Goal: Task Accomplishment & Management: Manage account settings

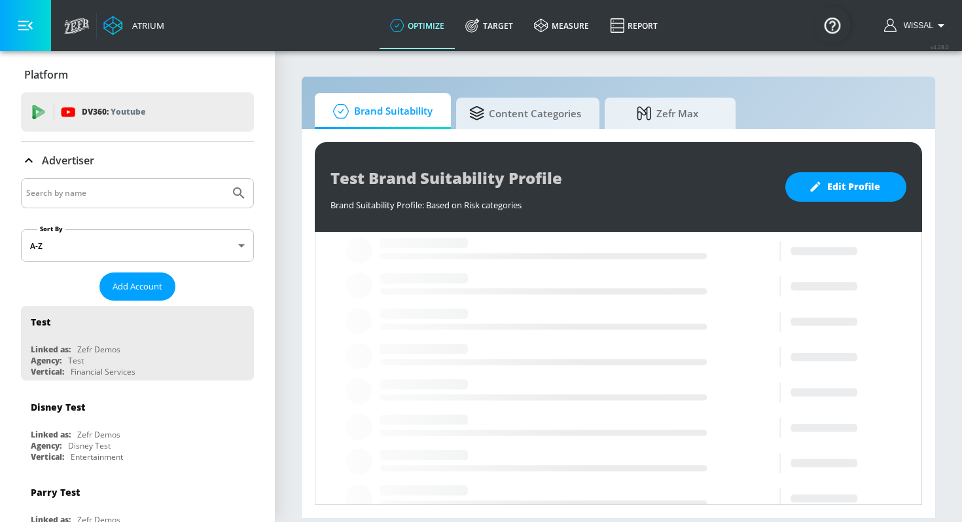
click at [145, 194] on input "Search by name" at bounding box center [125, 193] width 198 height 17
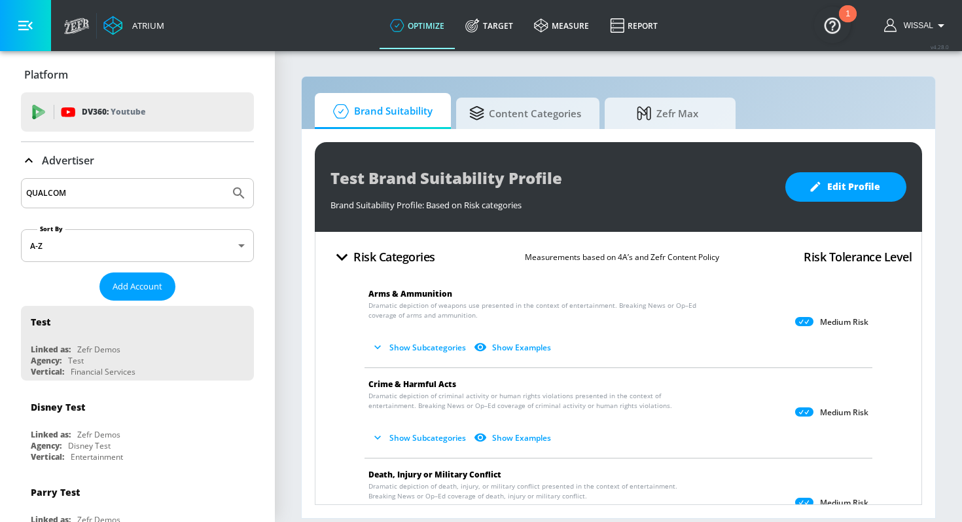
type input "QUALCOM"
click at [225, 179] on button "Submit Search" at bounding box center [239, 193] width 29 height 29
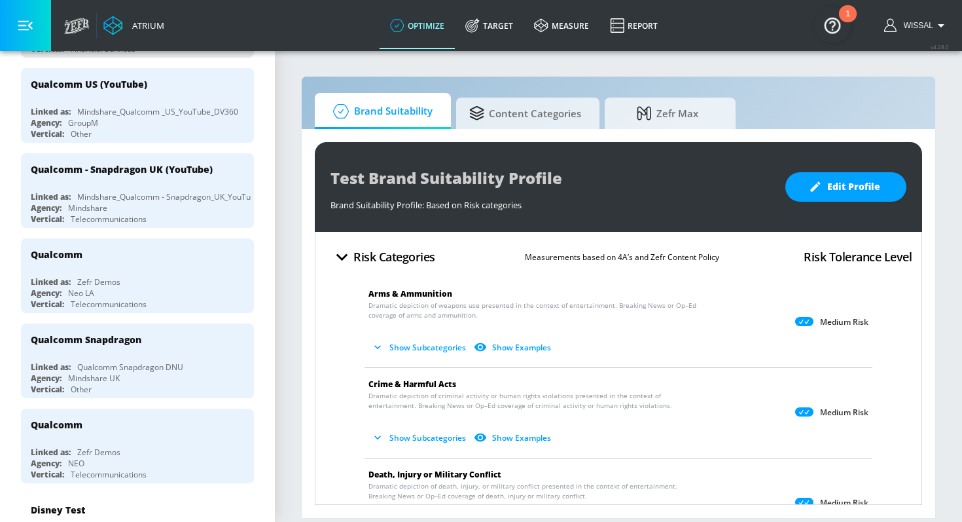
scroll to position [321, 0]
click at [188, 116] on div "Mindshare_Qualcomm _US_YouTube_DV360" at bounding box center [157, 112] width 161 height 11
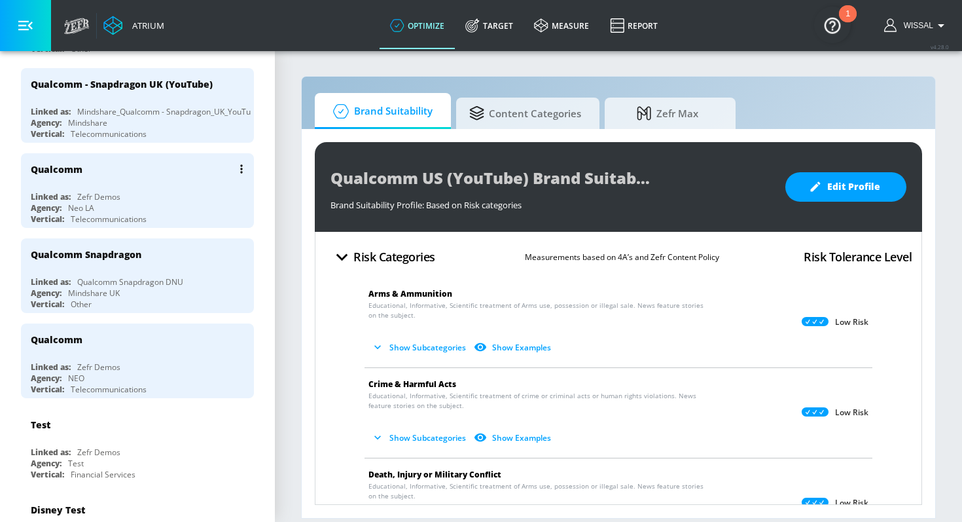
scroll to position [323, 0]
click at [150, 264] on div "Qualcomm Snapdragon" at bounding box center [141, 253] width 220 height 31
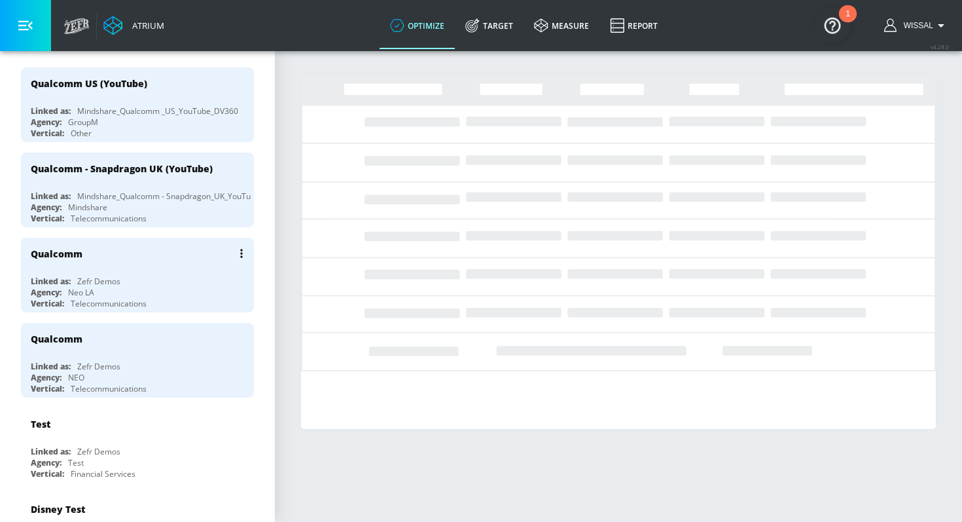
scroll to position [335, 0]
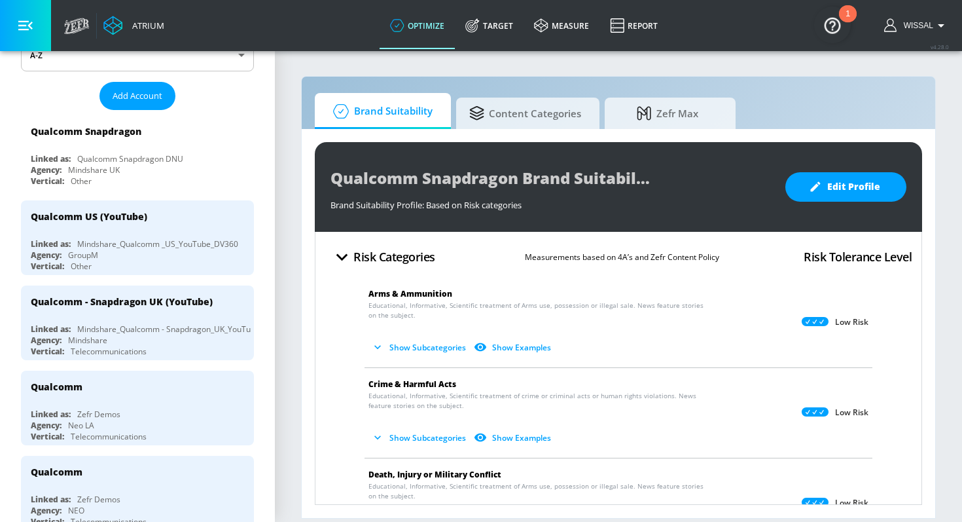
scroll to position [189, 0]
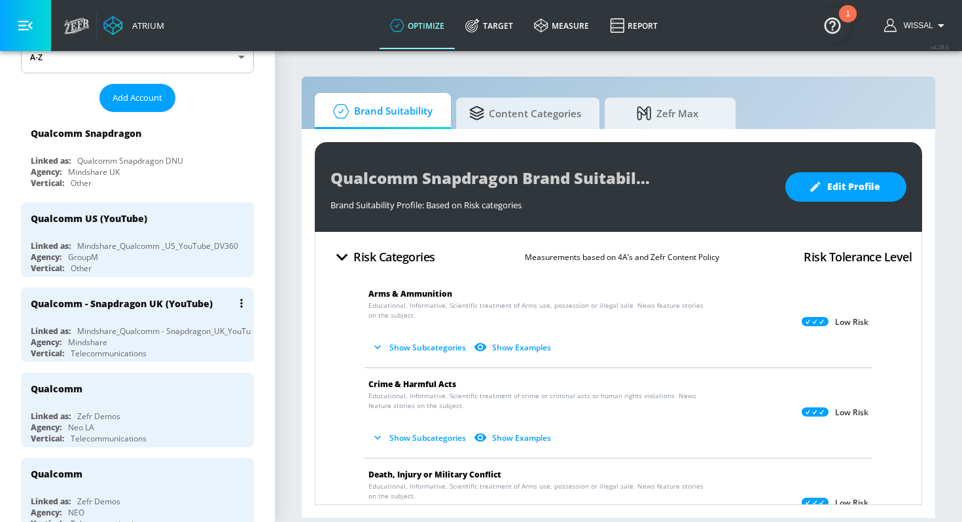
click at [166, 336] on div "Agency: Mindshare" at bounding box center [141, 341] width 220 height 11
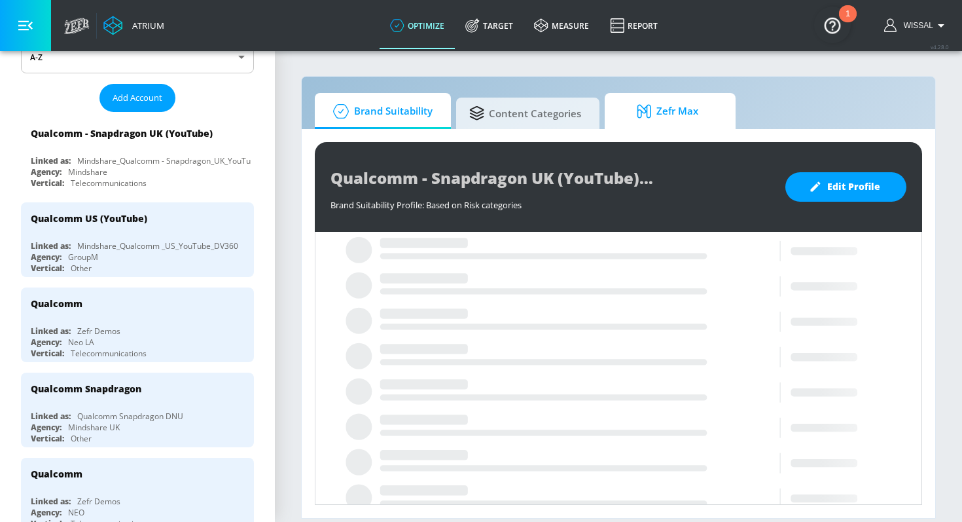
click at [627, 108] on span "Zefr Max" at bounding box center [667, 111] width 99 height 31
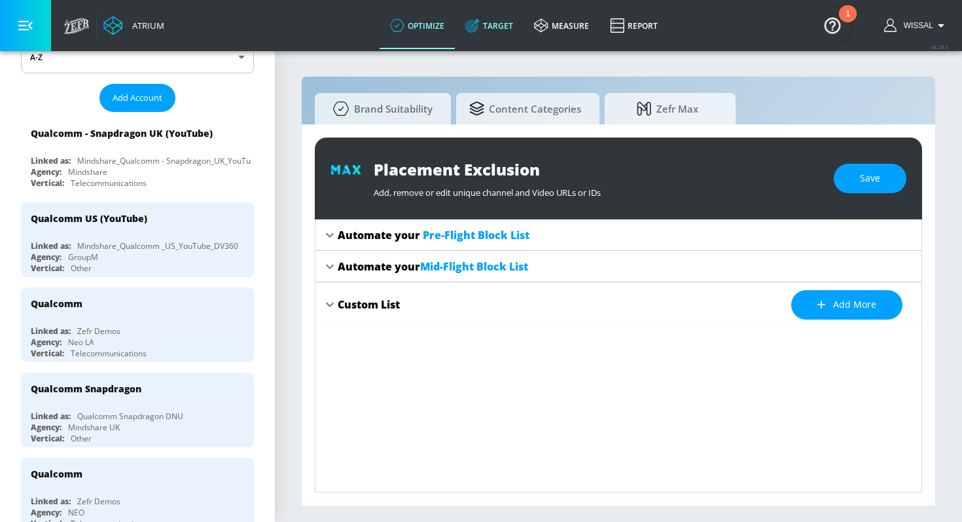
click at [497, 41] on link "Target" at bounding box center [489, 25] width 69 height 47
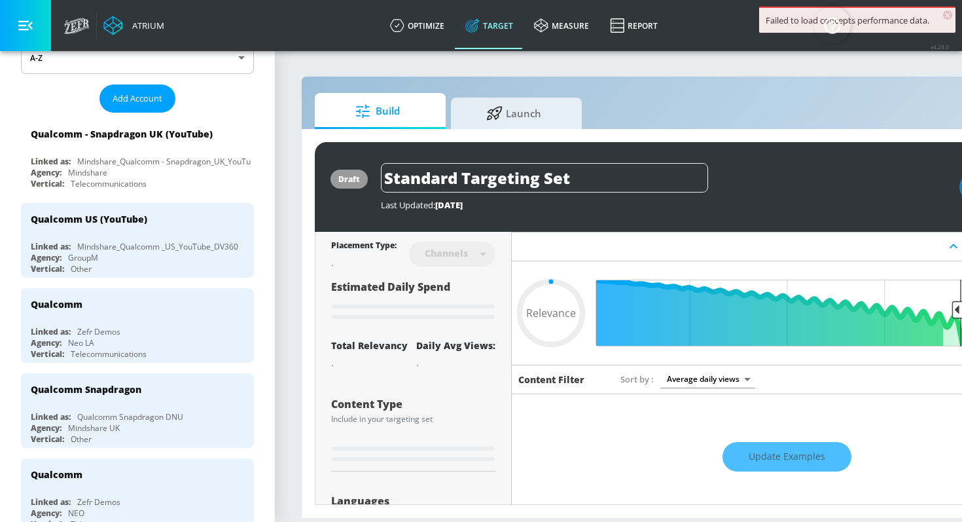
type input "0.05"
click at [519, 99] on span "Launch" at bounding box center [513, 111] width 99 height 31
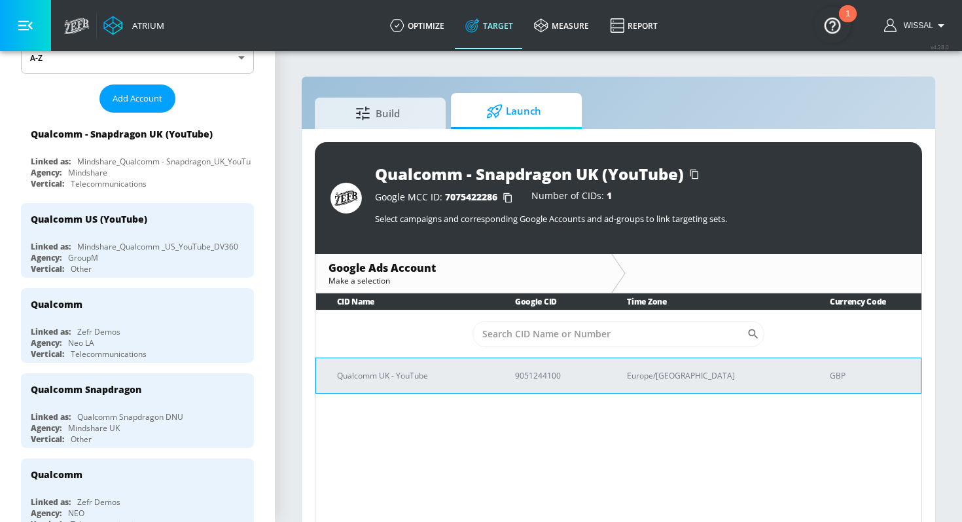
click at [456, 387] on td "Qualcomm UK - YouTube" at bounding box center [405, 374] width 178 height 35
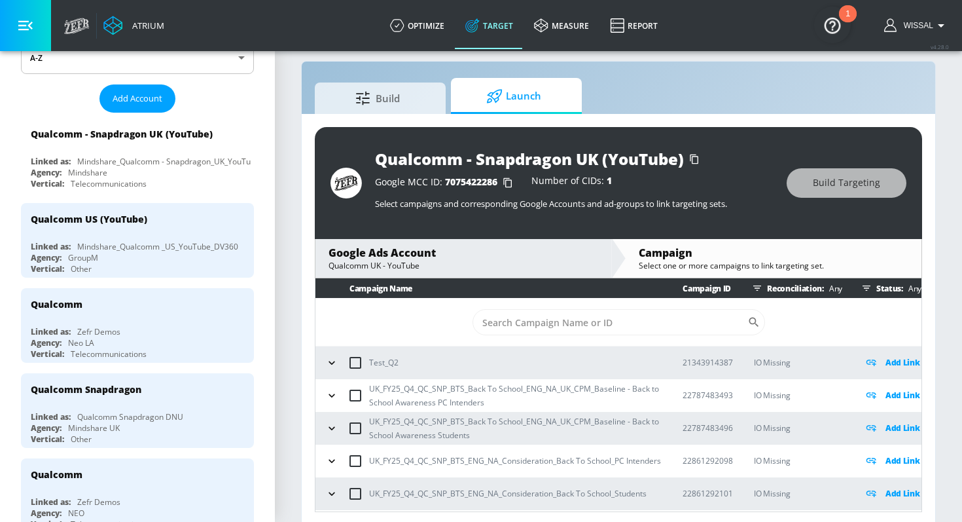
scroll to position [19, 0]
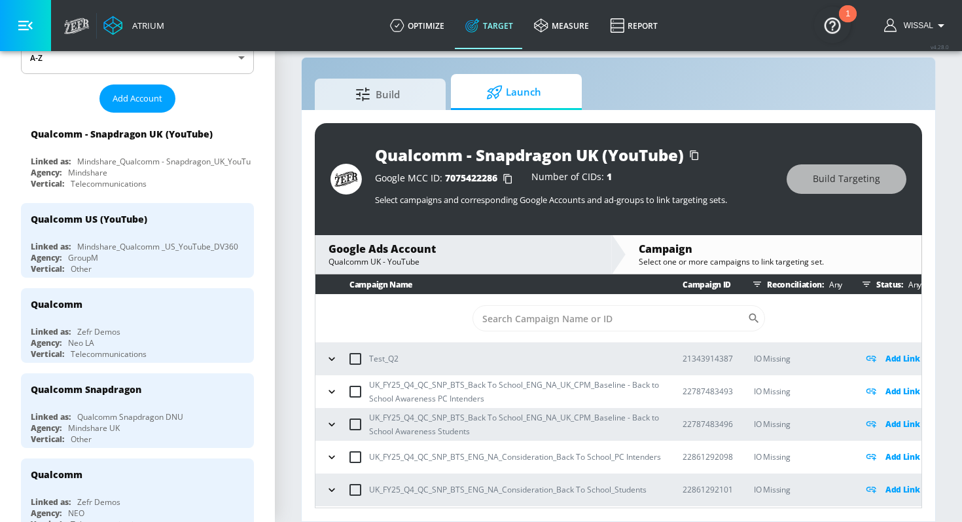
click at [326, 366] on button "button" at bounding box center [332, 359] width 20 height 20
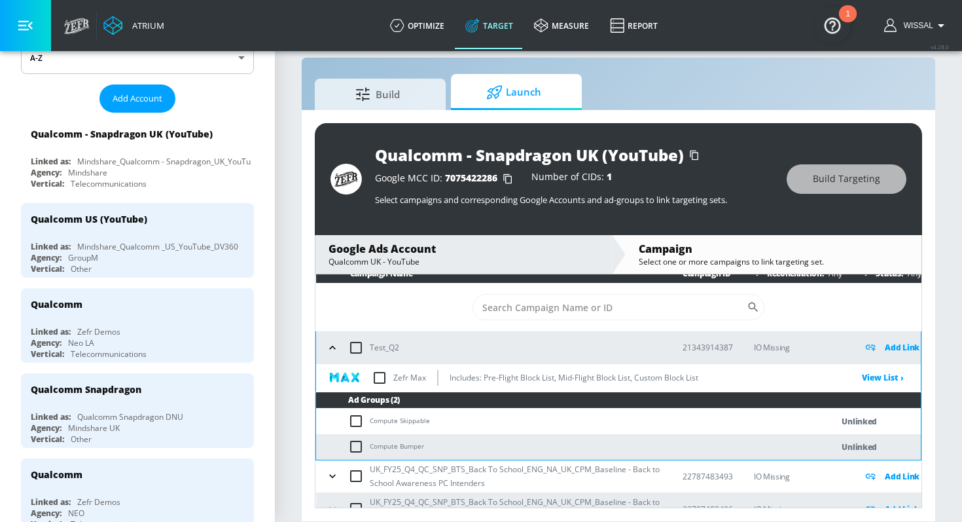
scroll to position [94, 0]
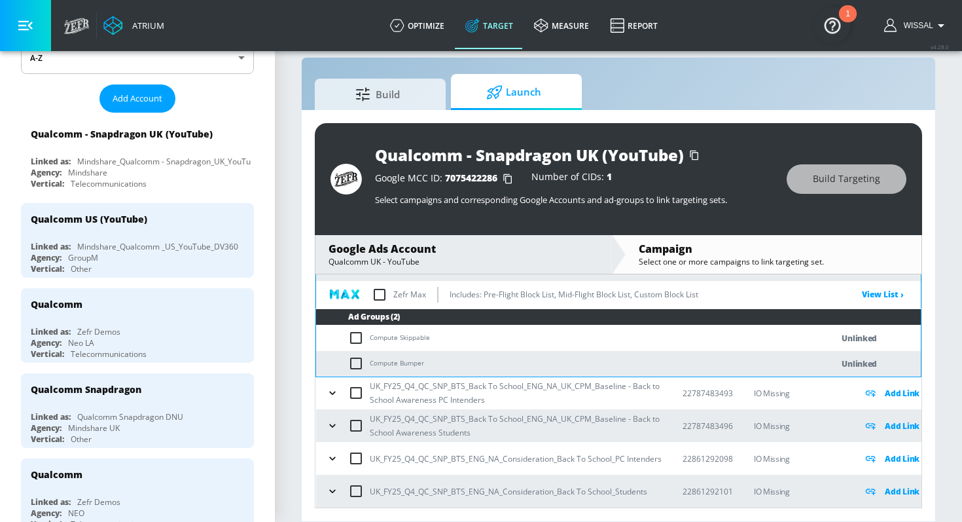
click at [334, 395] on icon "button" at bounding box center [332, 392] width 13 height 13
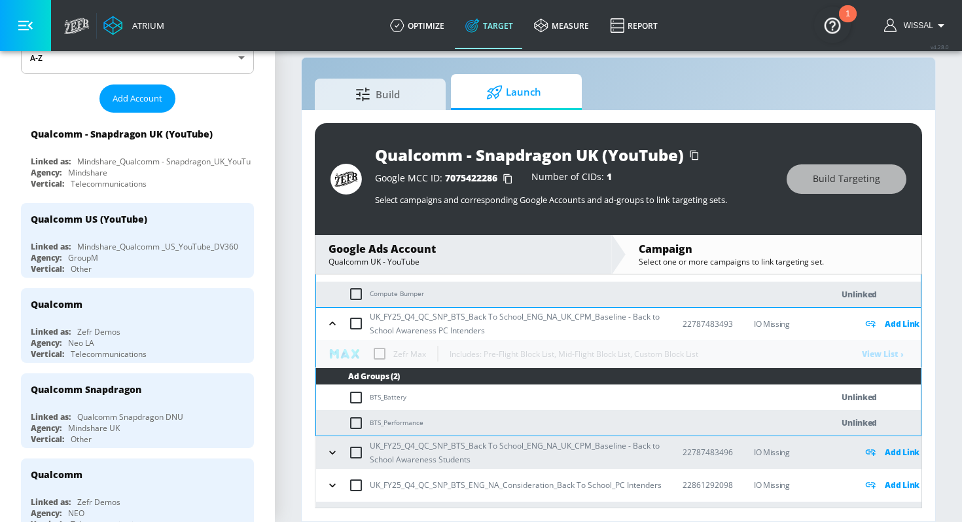
scroll to position [171, 0]
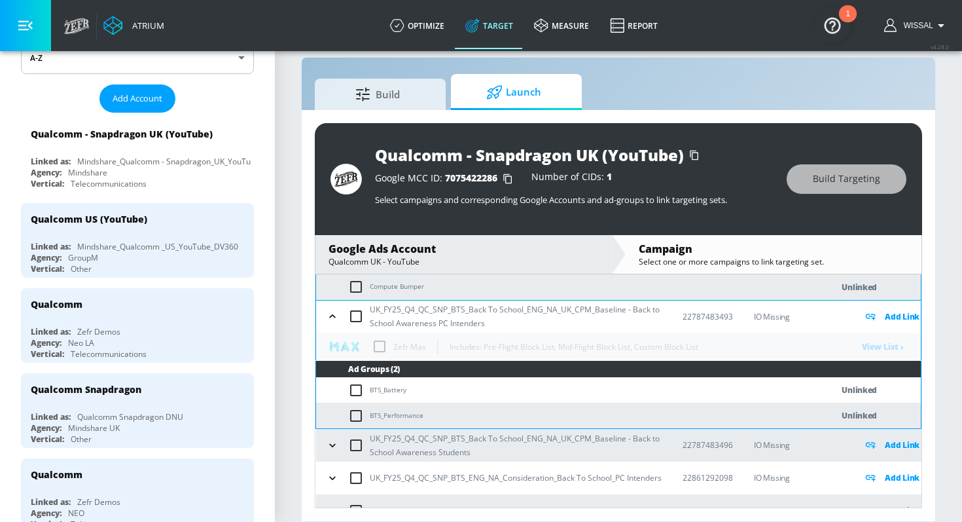
click at [333, 436] on button "button" at bounding box center [333, 445] width 20 height 20
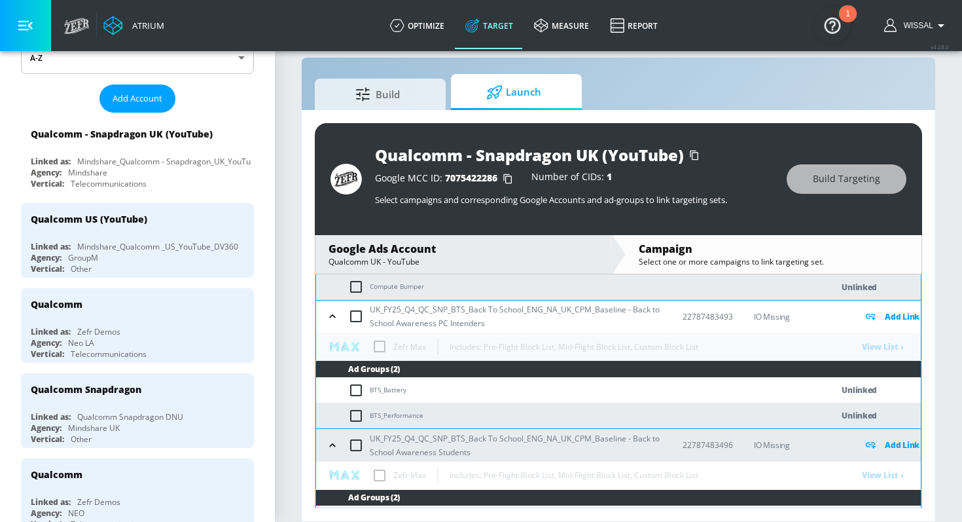
scroll to position [287, 0]
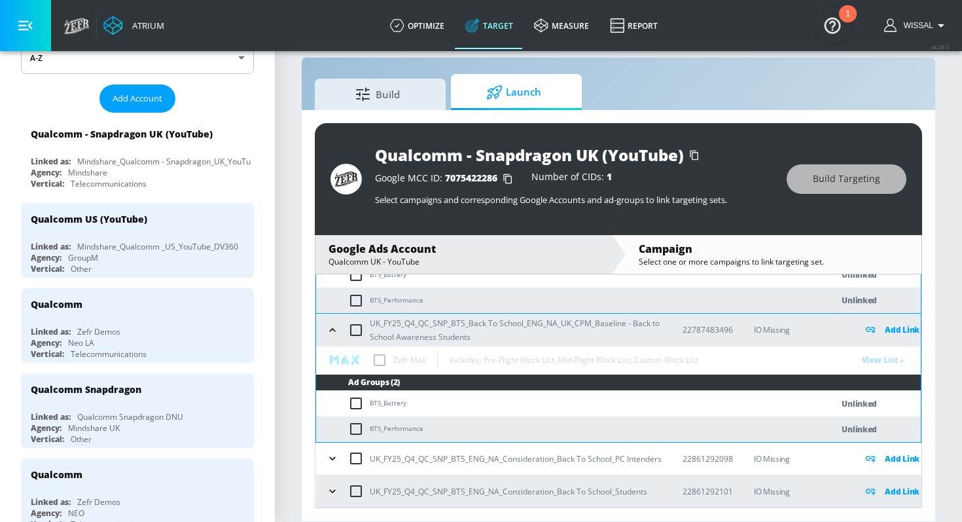
click at [332, 462] on icon "button" at bounding box center [332, 458] width 13 height 13
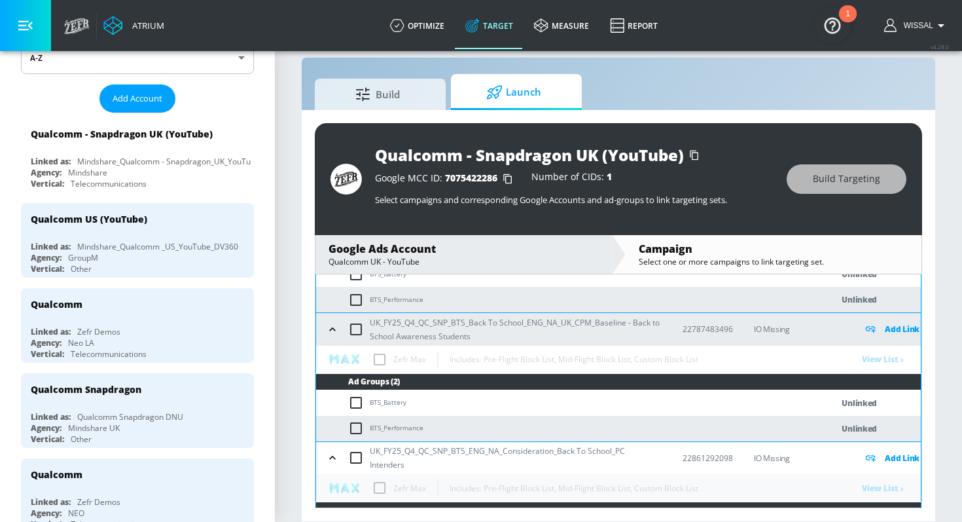
scroll to position [383, 0]
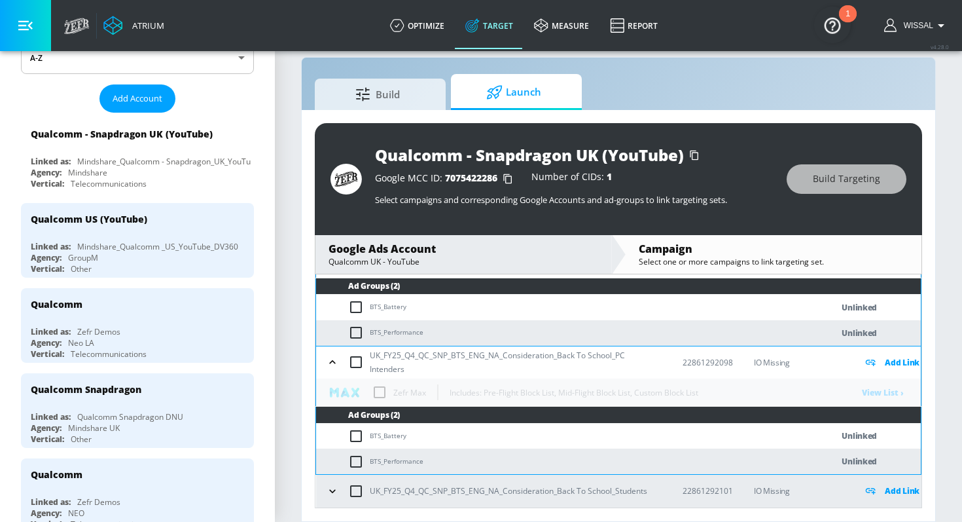
click at [333, 490] on icon "button" at bounding box center [332, 490] width 13 height 13
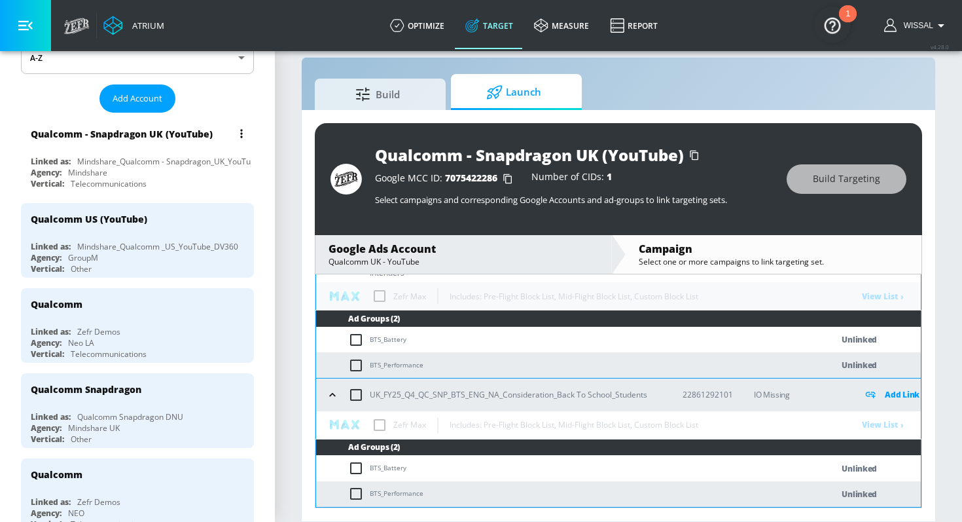
scroll to position [0, 0]
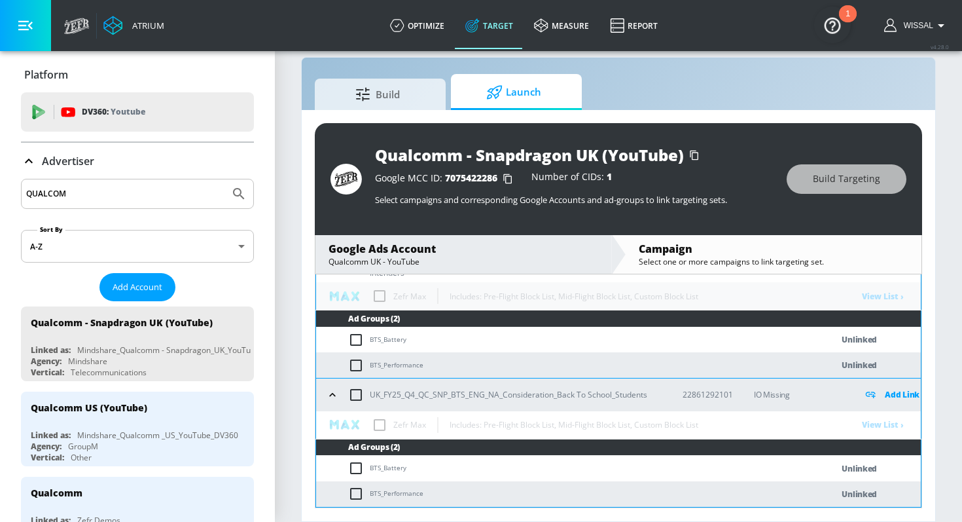
click at [75, 189] on input "QUALCOM" at bounding box center [125, 193] width 198 height 17
click at [396, 18] on icon at bounding box center [397, 25] width 14 height 14
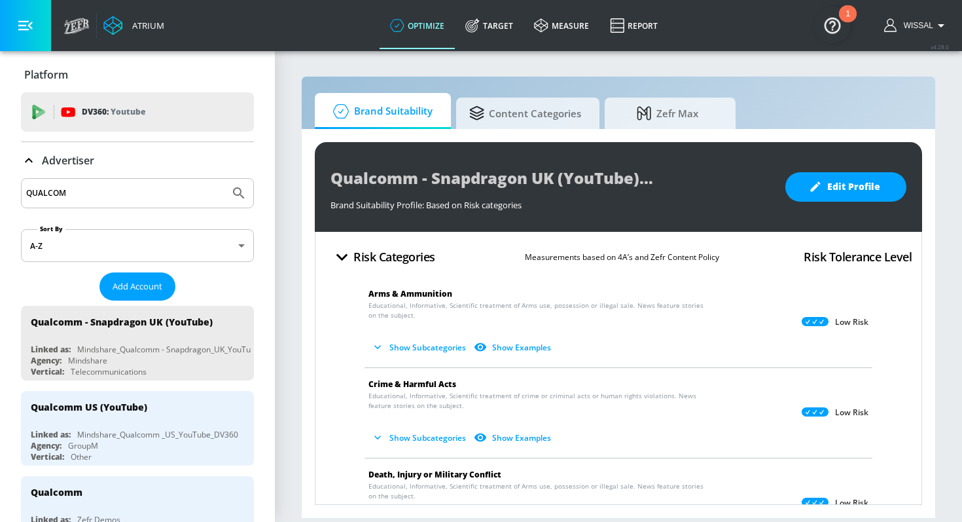
click at [134, 194] on input "QUALCOM" at bounding box center [125, 193] width 198 height 17
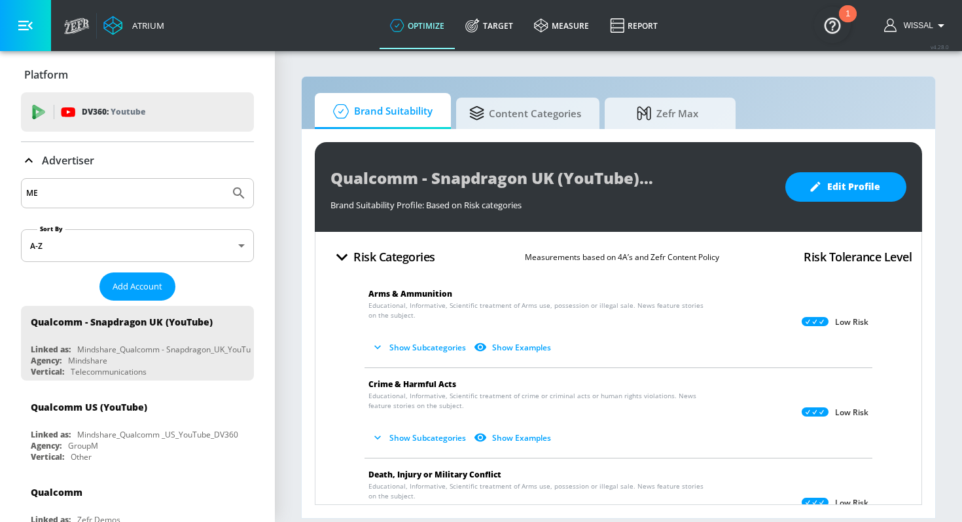
type input "M"
type input "N"
type input "MARS_EMEA_AT"
click at [225, 179] on button "Submit Search" at bounding box center [239, 193] width 29 height 29
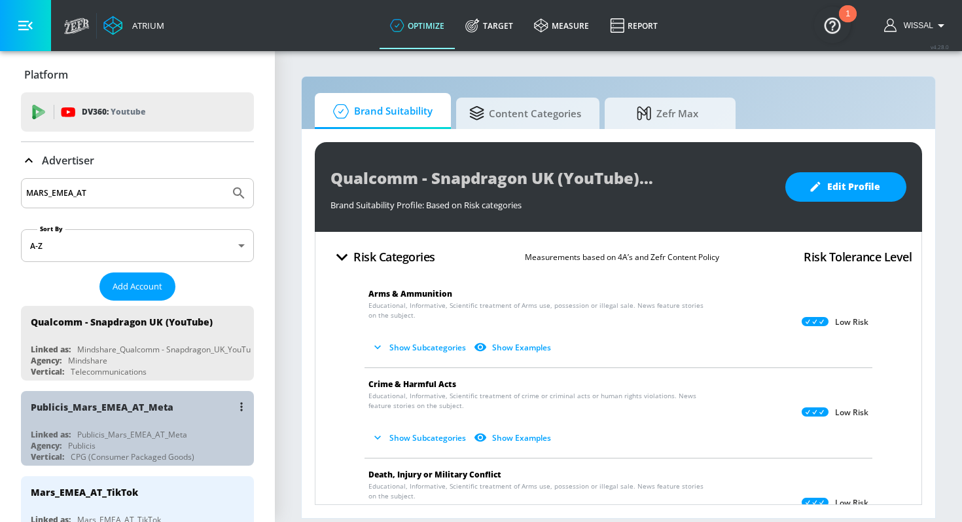
click at [134, 416] on div "Publicis_Mars_EMEA_AT_Meta" at bounding box center [141, 406] width 220 height 31
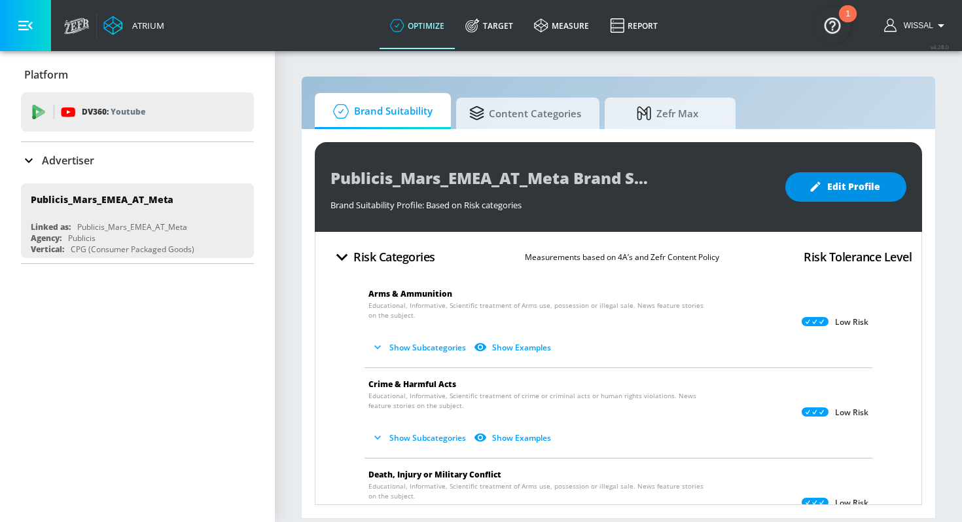
click at [840, 177] on button "Edit Profile" at bounding box center [845, 186] width 121 height 29
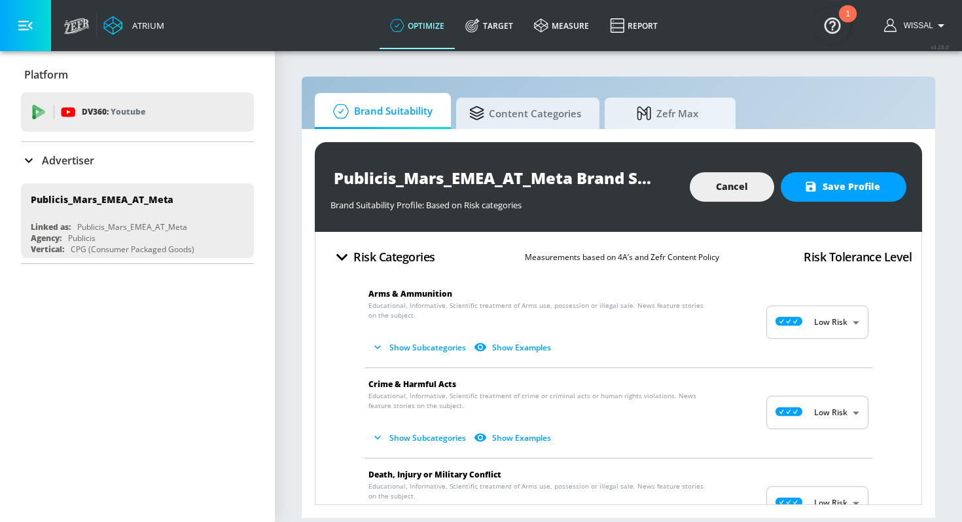
click at [806, 318] on body "Atrium optimize Target measure Report optimize Target measure Report v 4.28.0 W…" at bounding box center [481, 261] width 962 height 522
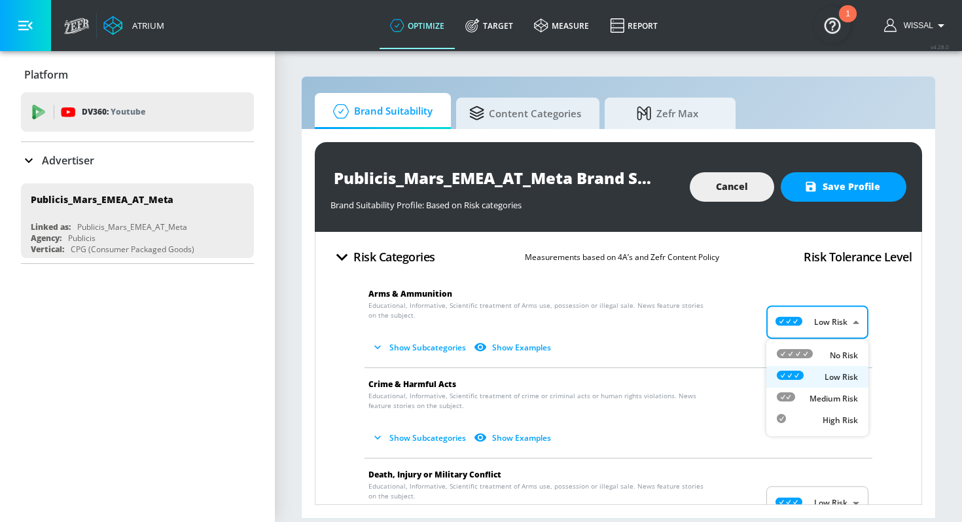
click at [806, 318] on div at bounding box center [481, 261] width 962 height 522
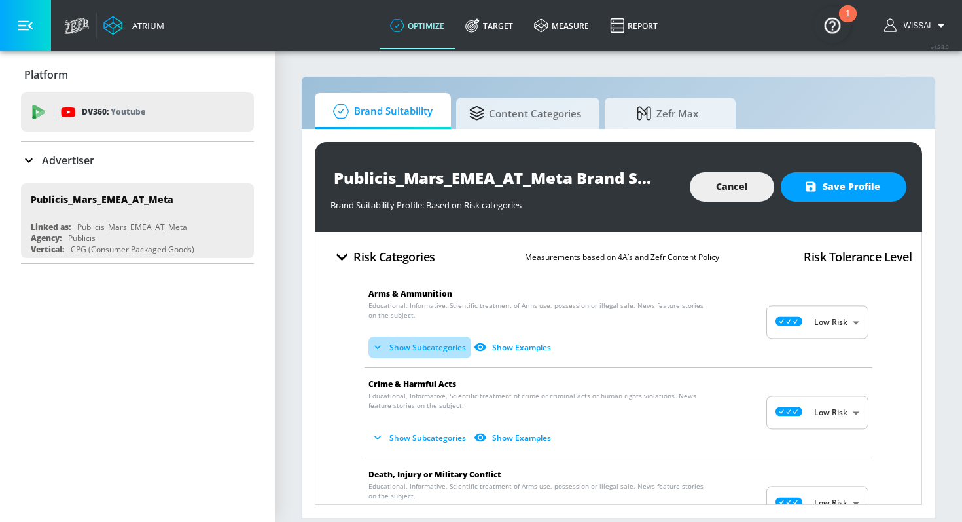
click at [445, 346] on button "Show Subcategories" at bounding box center [420, 347] width 103 height 22
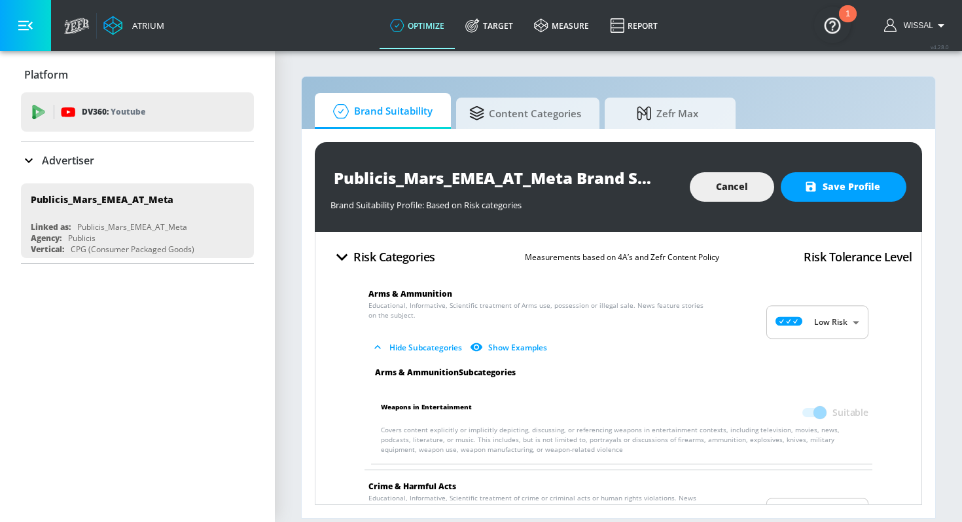
click at [814, 414] on span at bounding box center [813, 412] width 22 height 9
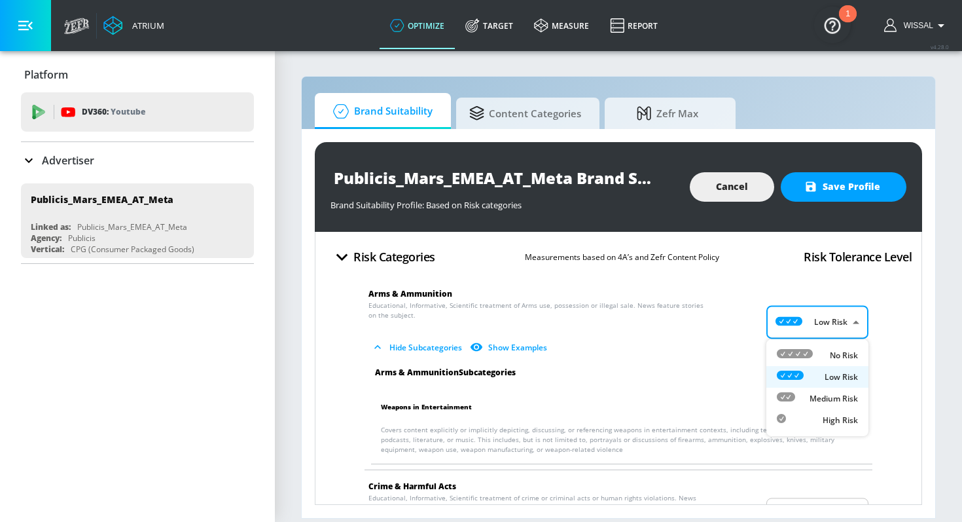
click at [812, 322] on body "Atrium optimize Target measure Report optimize Target measure Report v 4.28.0 W…" at bounding box center [481, 261] width 962 height 522
click at [813, 348] on li "No Risk" at bounding box center [817, 355] width 102 height 22
type input "MINIMAL"
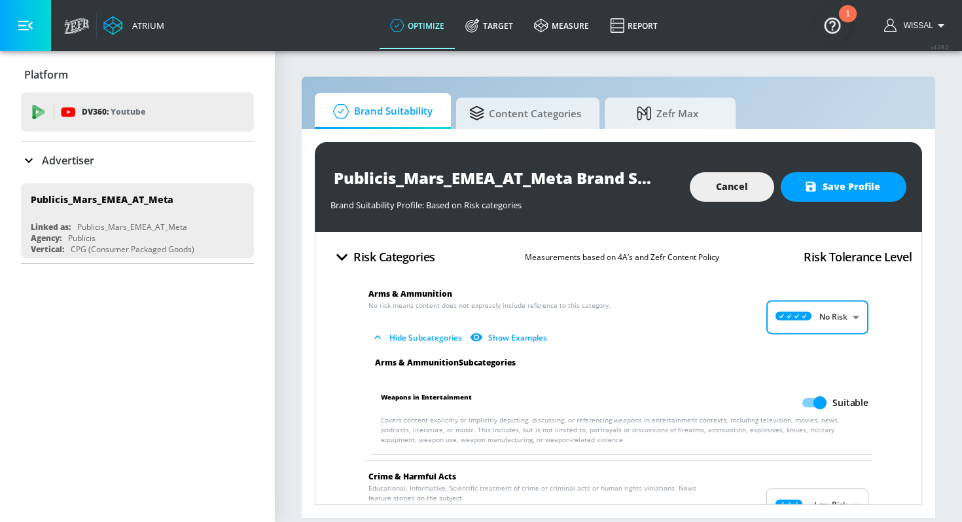
click at [816, 408] on input "Suitable" at bounding box center [820, 402] width 75 height 25
checkbox input "false"
click at [826, 325] on body "Atrium optimize Target measure Report optimize Target measure Report v 4.28.0 W…" at bounding box center [481, 261] width 962 height 522
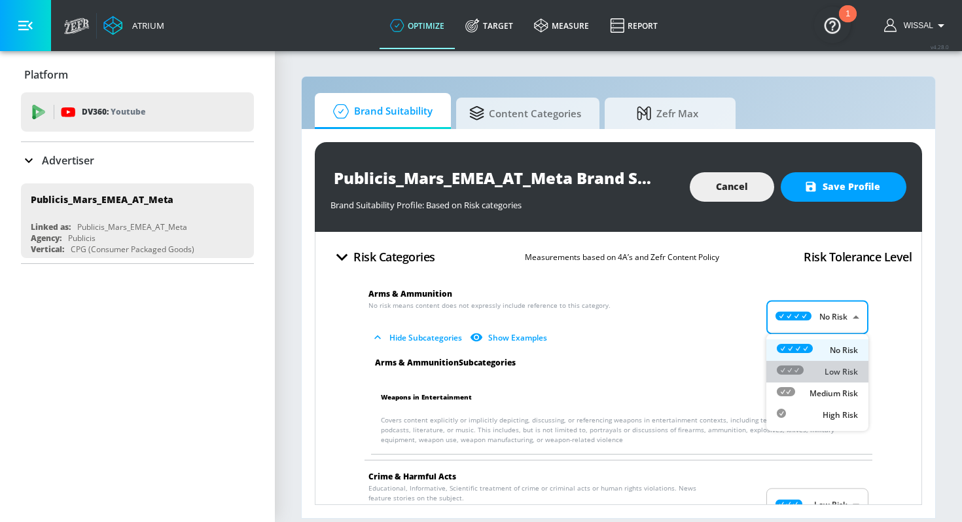
click at [826, 378] on li "Low Risk" at bounding box center [817, 372] width 102 height 22
type input "LOW"
checkbox input "true"
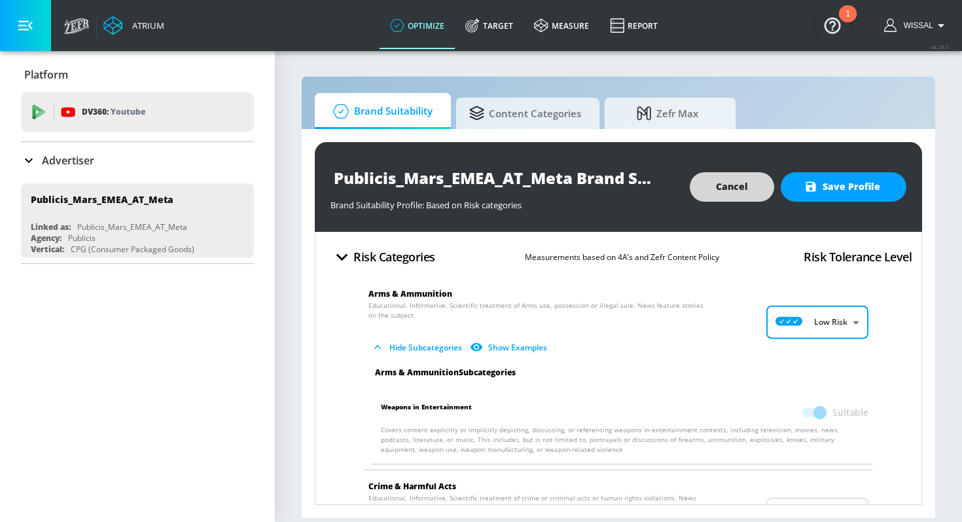
click at [753, 182] on button "Cancel" at bounding box center [732, 186] width 84 height 29
